Goal: Consume media (video, audio)

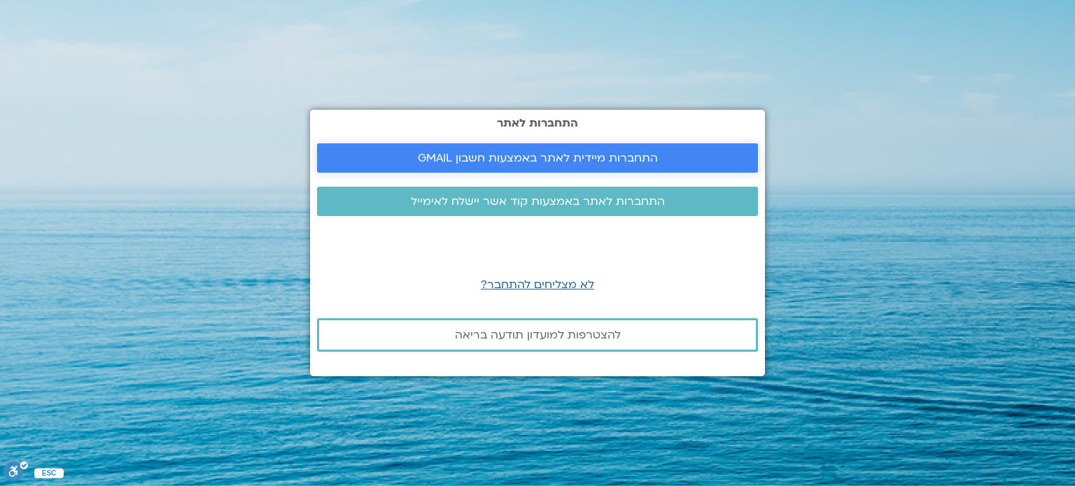
click at [486, 156] on span "התחברות מיידית לאתר באמצעות חשבון GMAIL" at bounding box center [538, 158] width 240 height 13
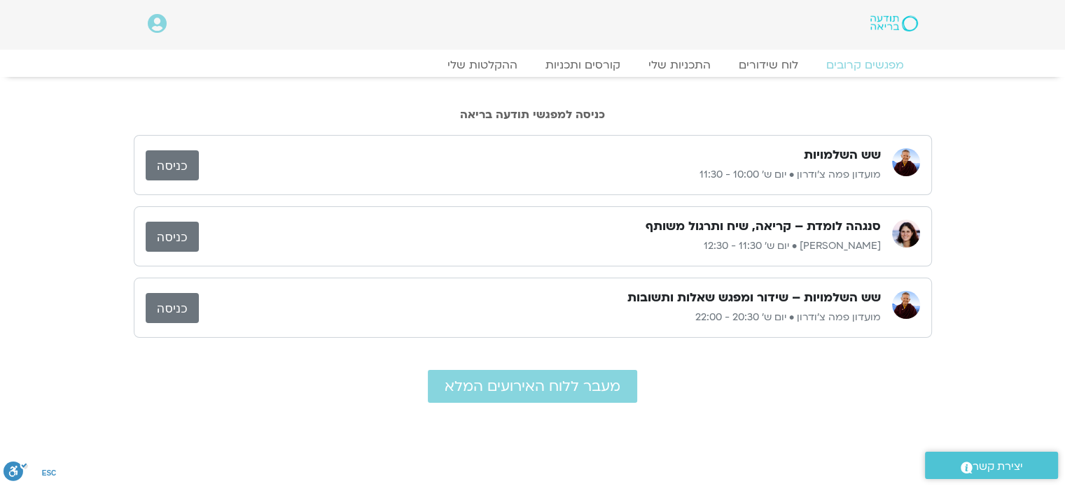
click at [172, 232] on link "כניסה" at bounding box center [172, 237] width 53 height 30
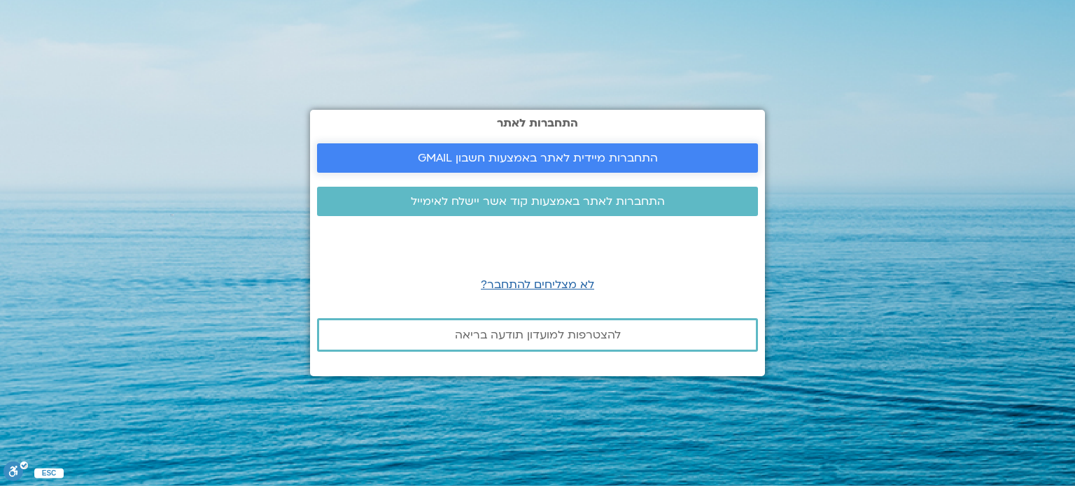
click at [556, 156] on span "התחברות מיידית לאתר באמצעות חשבון GMAIL" at bounding box center [538, 158] width 240 height 13
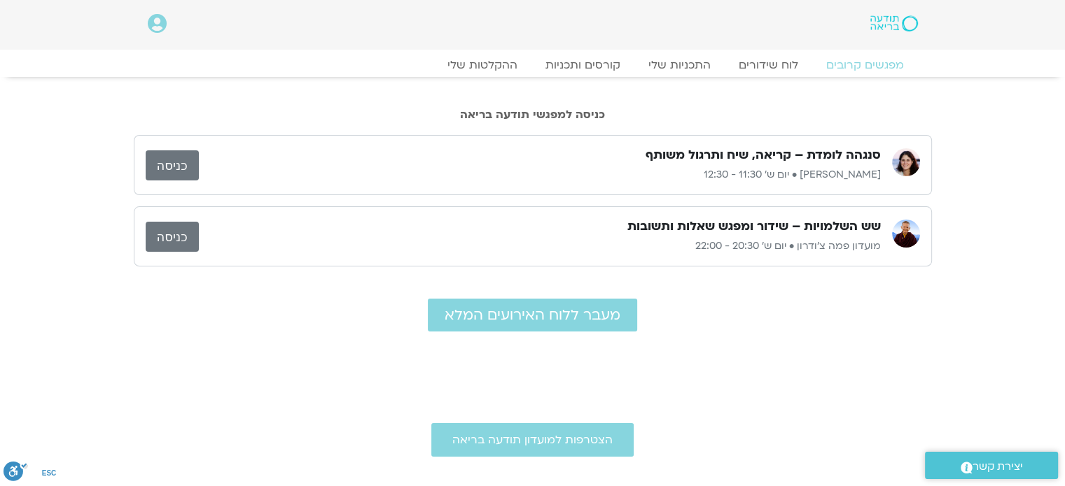
click at [181, 164] on link "כניסה" at bounding box center [172, 165] width 53 height 30
click at [168, 234] on link "כניסה" at bounding box center [172, 237] width 53 height 30
click at [173, 234] on link "כניסה" at bounding box center [172, 237] width 53 height 30
click at [506, 66] on link "ההקלטות שלי" at bounding box center [482, 65] width 118 height 17
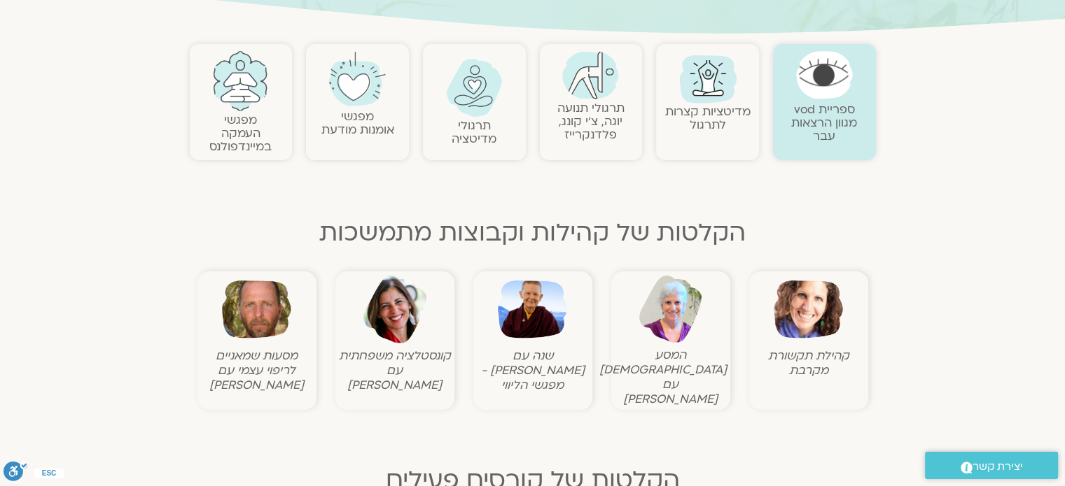
scroll to position [280, 0]
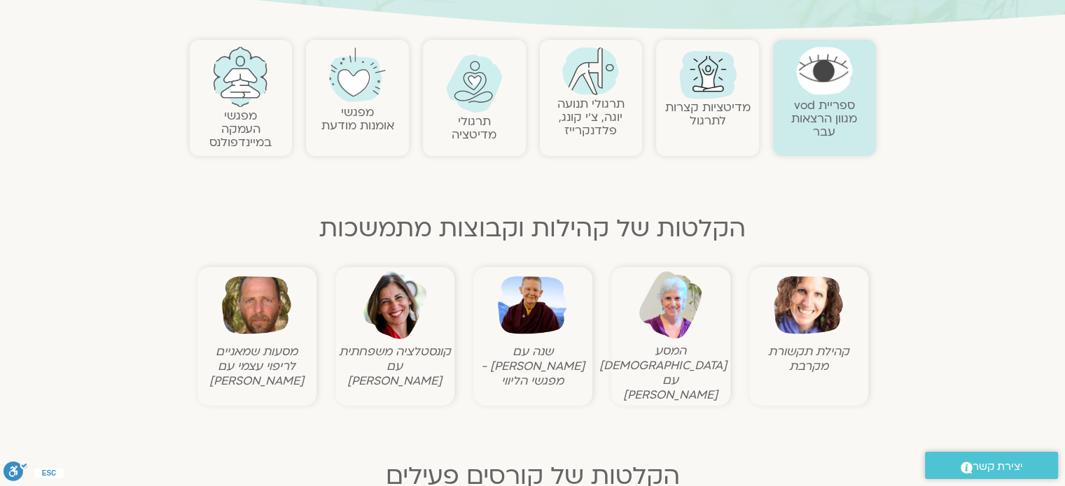
click at [529, 314] on img at bounding box center [532, 305] width 69 height 69
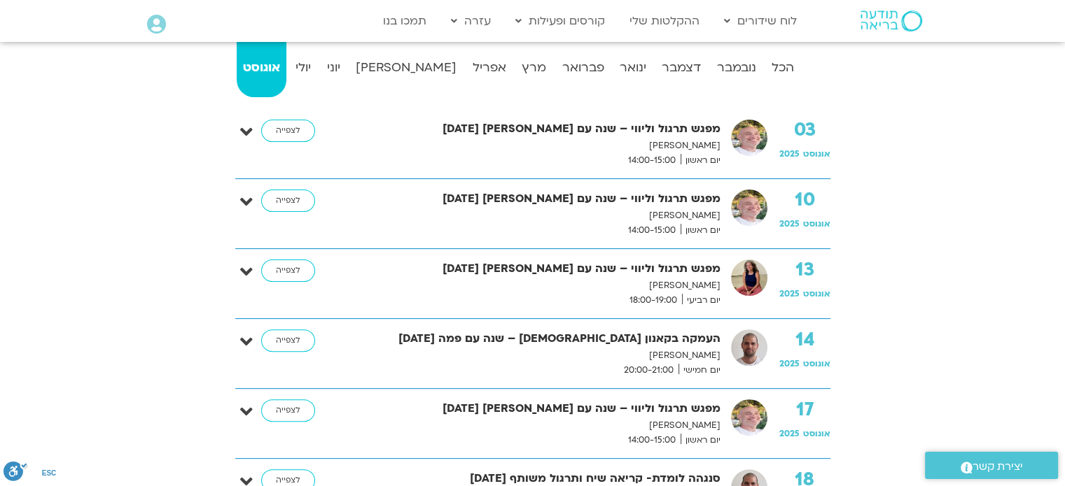
scroll to position [420, 0]
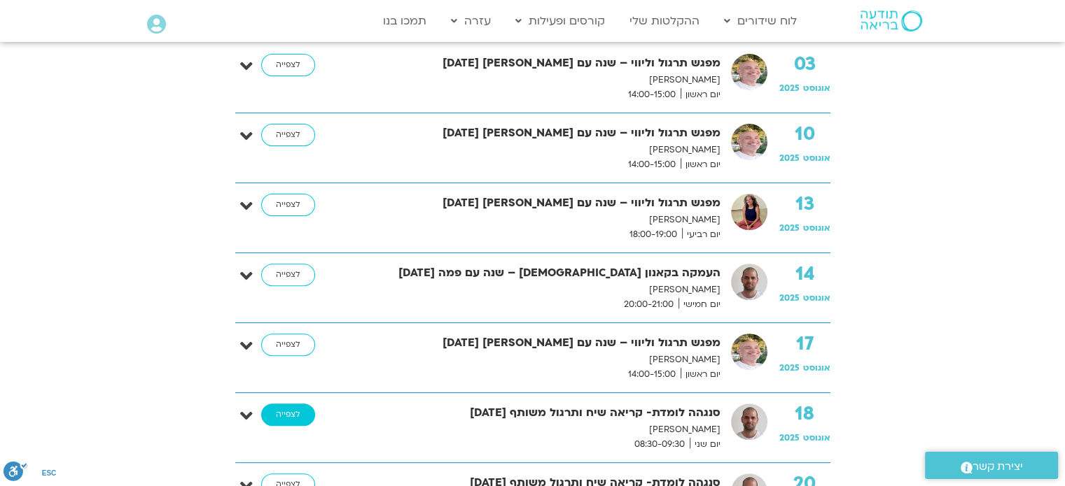
click at [297, 414] on link "לצפייה" at bounding box center [288, 415] width 54 height 22
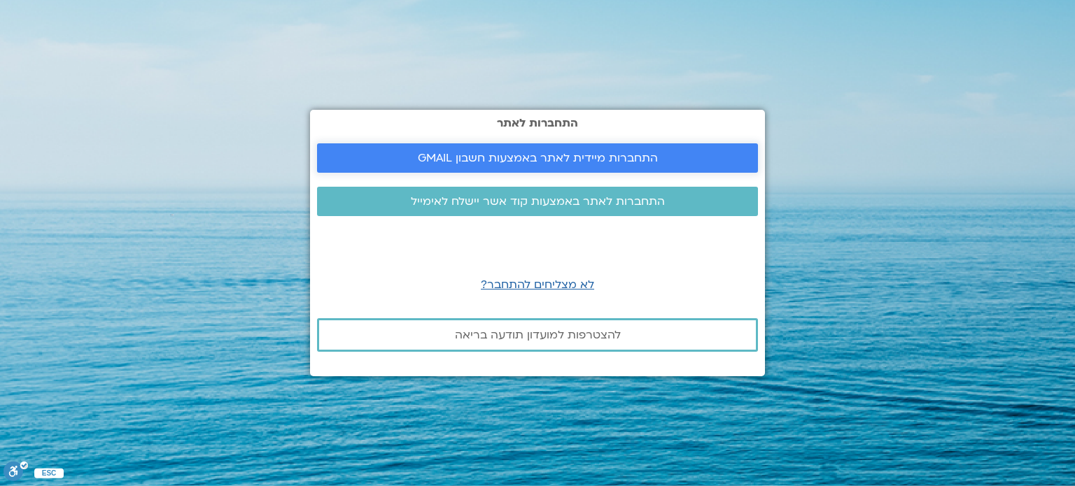
click at [605, 157] on span "התחברות מיידית לאתר באמצעות חשבון GMAIL" at bounding box center [538, 158] width 240 height 13
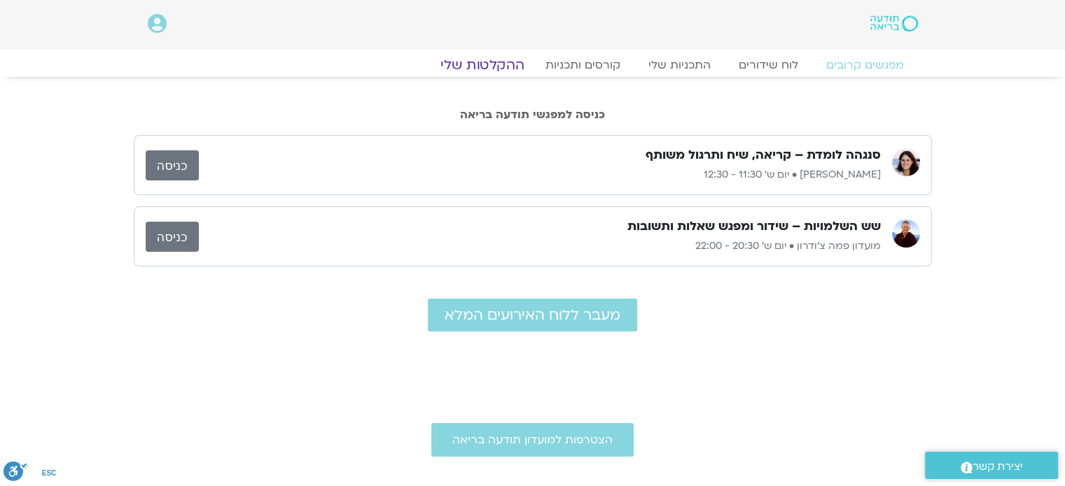
click at [501, 66] on link "ההקלטות שלי" at bounding box center [482, 65] width 118 height 17
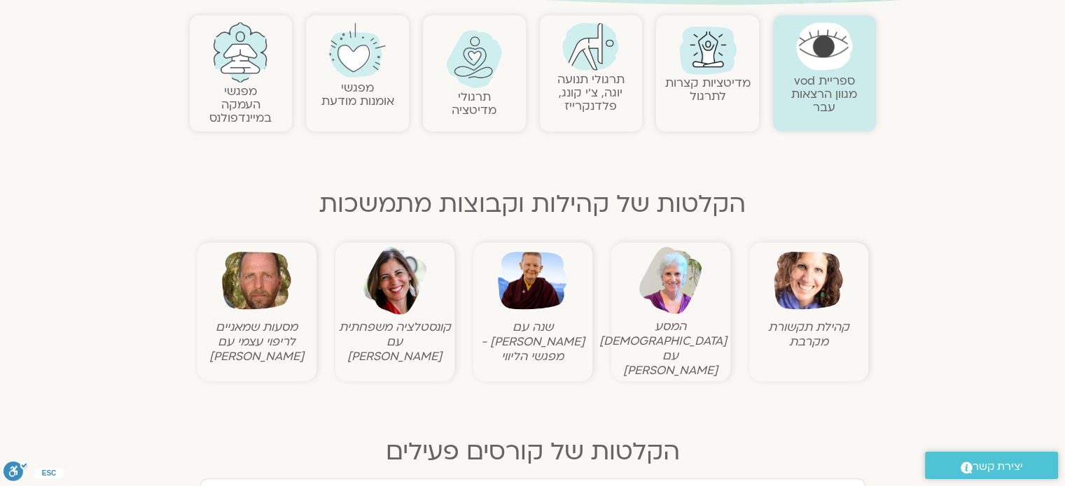
scroll to position [420, 0]
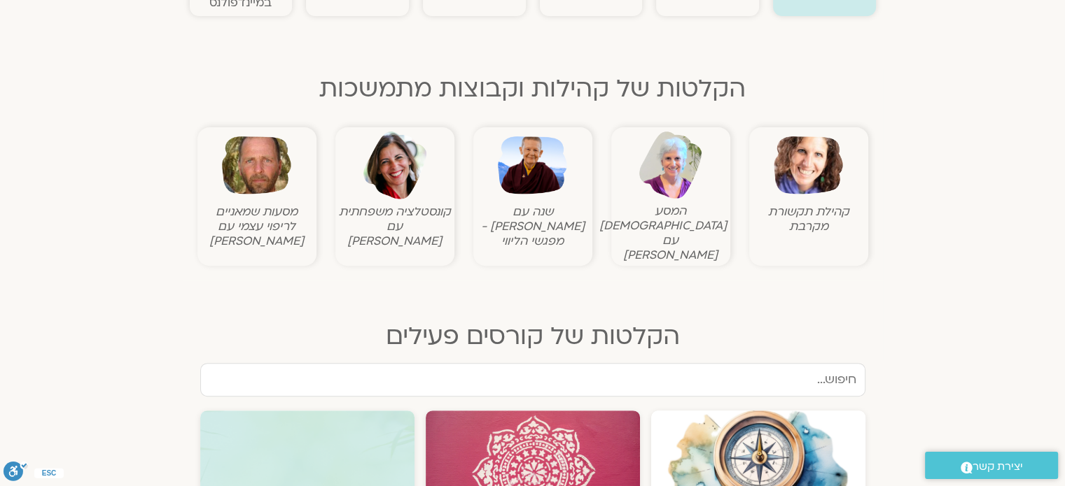
click at [519, 187] on img at bounding box center [532, 165] width 69 height 69
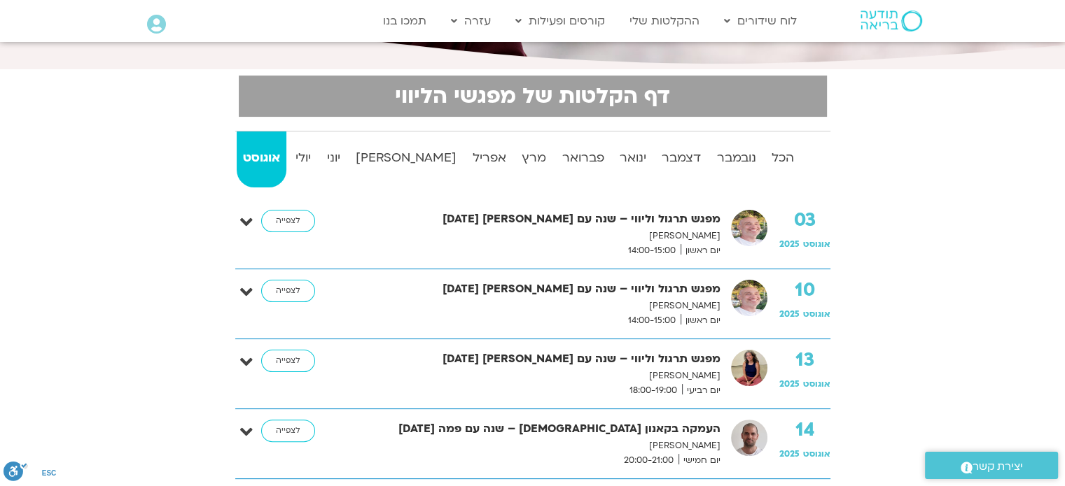
scroll to position [280, 0]
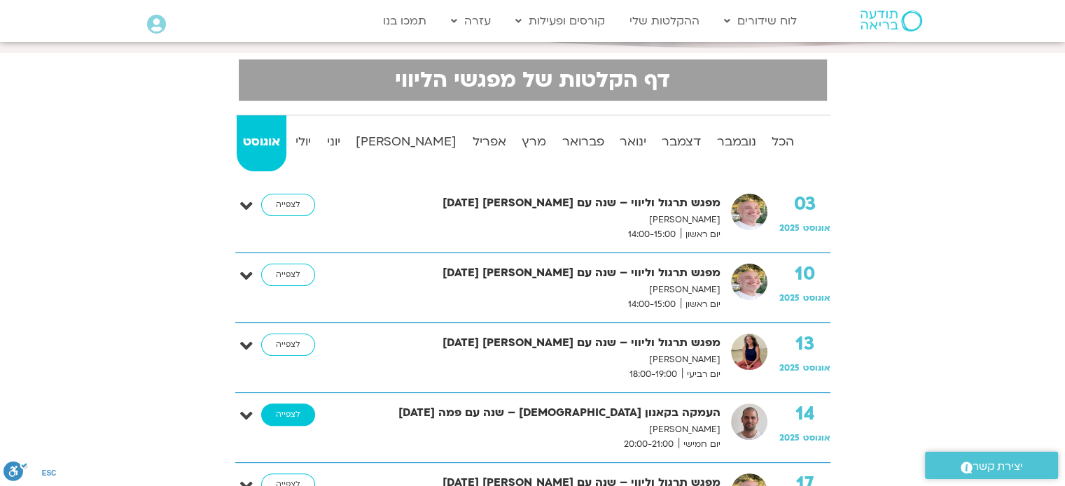
click at [286, 409] on link "לצפייה" at bounding box center [288, 415] width 54 height 22
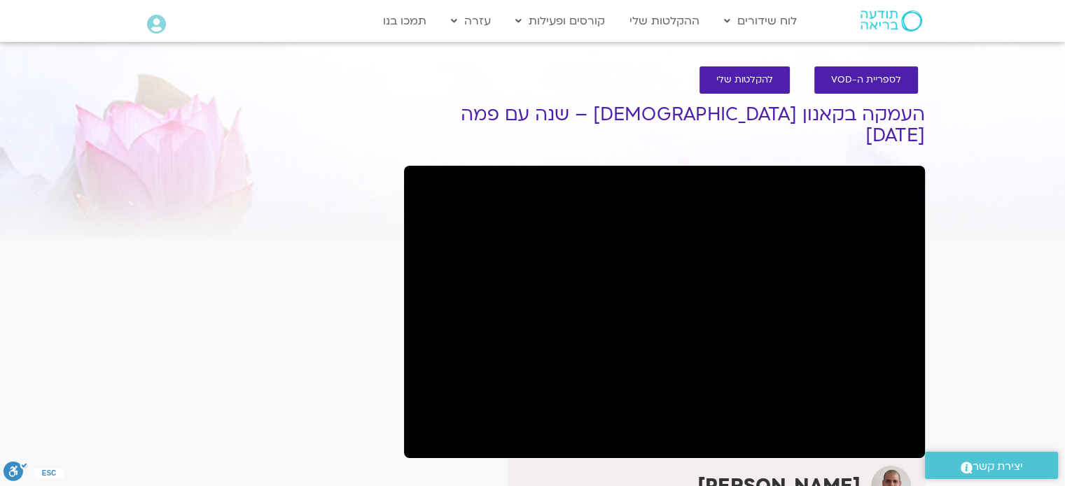
click at [281, 237] on div "It seems we can't find what you're looking for. It seems we can't find what you…" at bounding box center [265, 472] width 263 height 785
